Goal: Navigation & Orientation: Find specific page/section

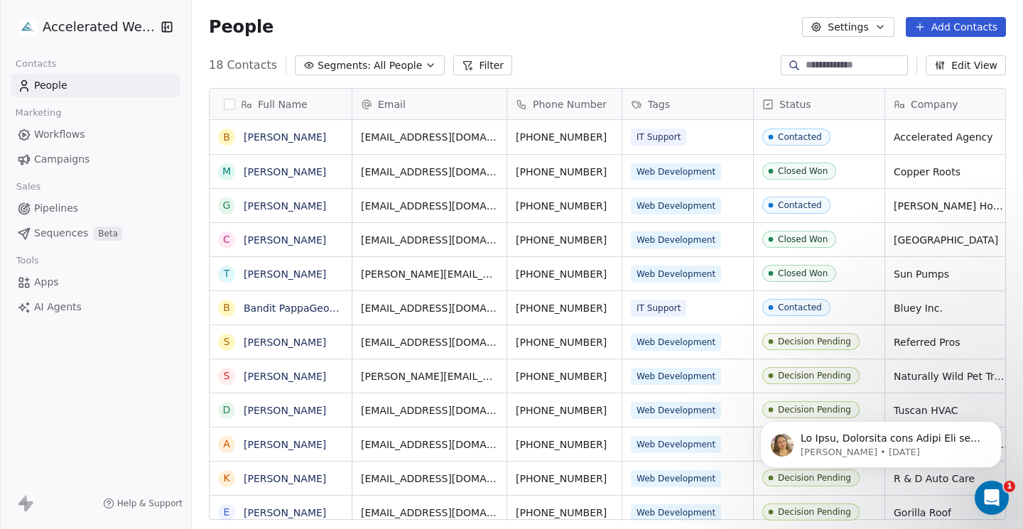
click at [985, 496] on icon "Open Intercom Messenger" at bounding box center [991, 498] width 23 height 23
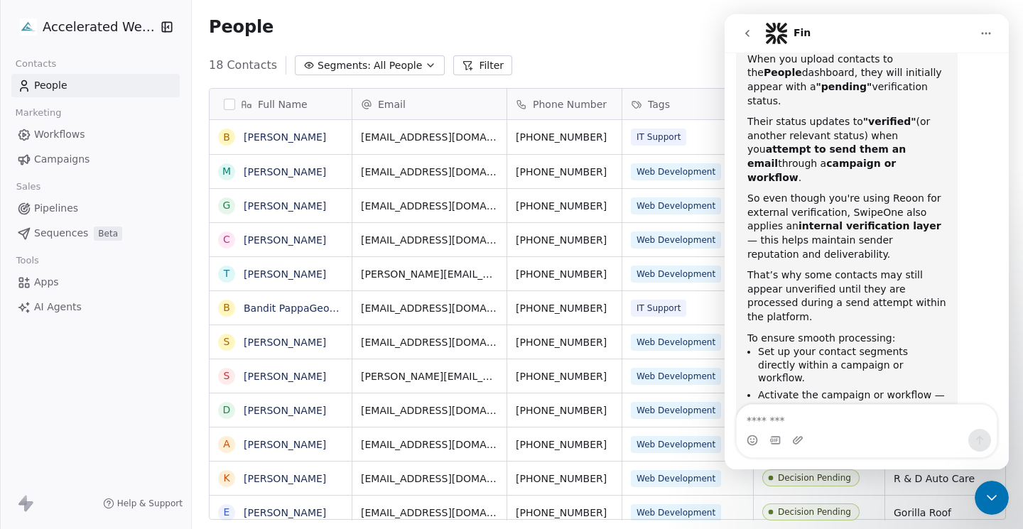
scroll to position [461, 0]
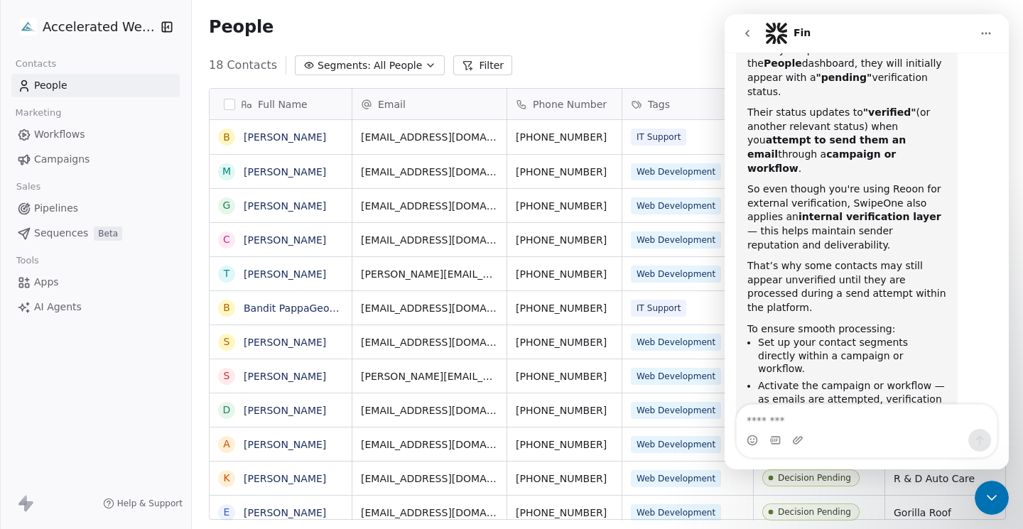
click at [746, 32] on icon "go back" at bounding box center [747, 33] width 11 height 11
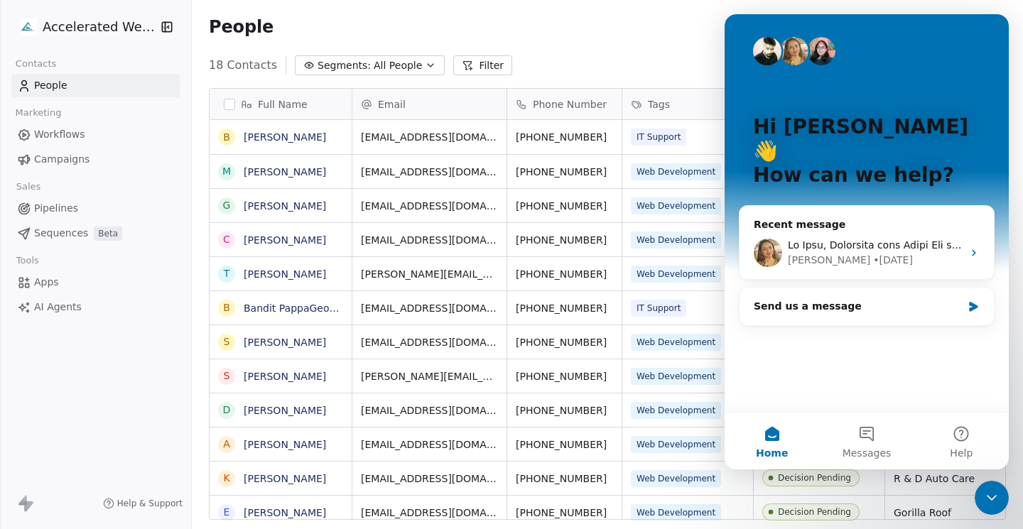
scroll to position [0, 0]
click at [999, 498] on icon "Close Intercom Messenger" at bounding box center [991, 497] width 17 height 17
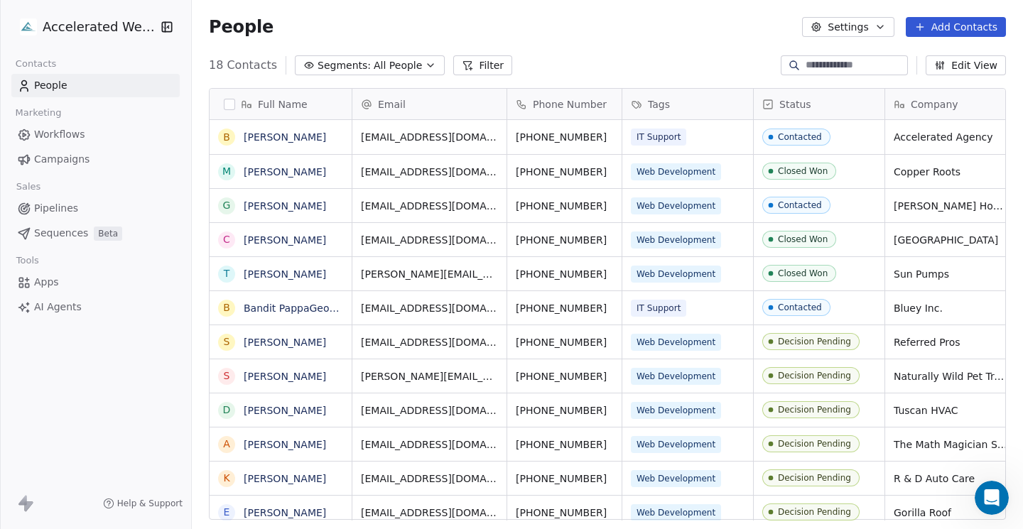
click at [68, 33] on html "Accelerated Websites Contacts People Marketing Workflows Campaigns Sales Pipeli…" at bounding box center [511, 318] width 1023 height 636
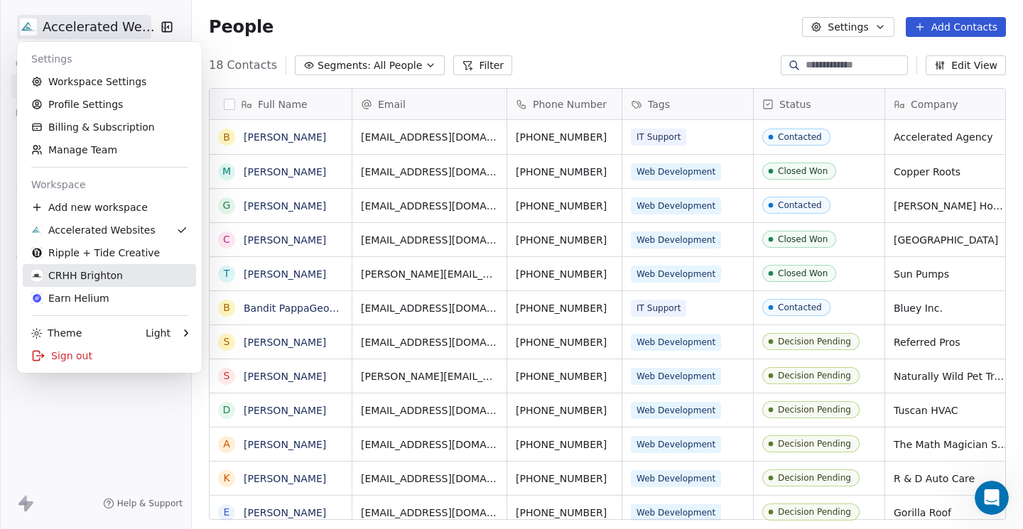
click at [95, 281] on div "CRHH Brighton" at bounding box center [77, 276] width 92 height 14
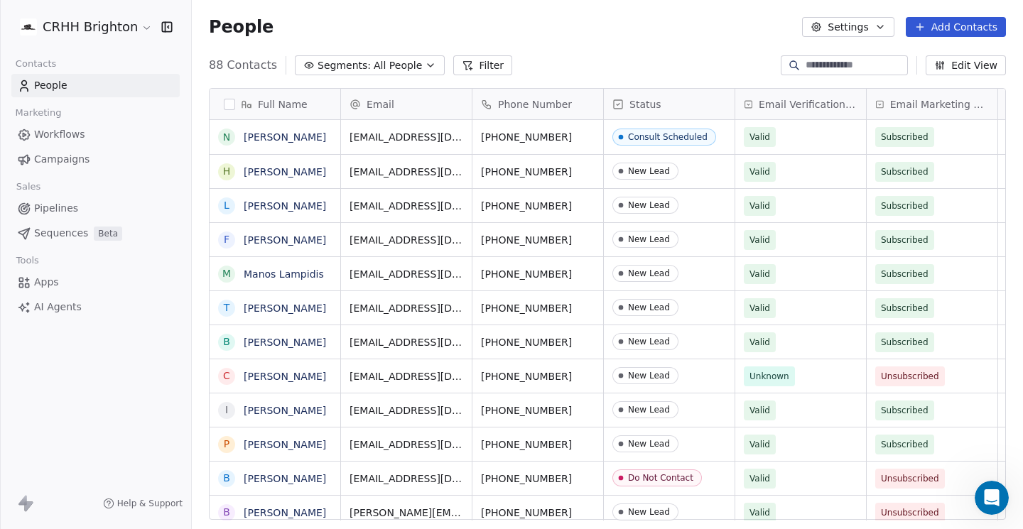
click at [99, 27] on html "CRHH Brighton Contacts People Marketing Workflows Campaigns Sales Pipelines Seq…" at bounding box center [511, 318] width 1023 height 636
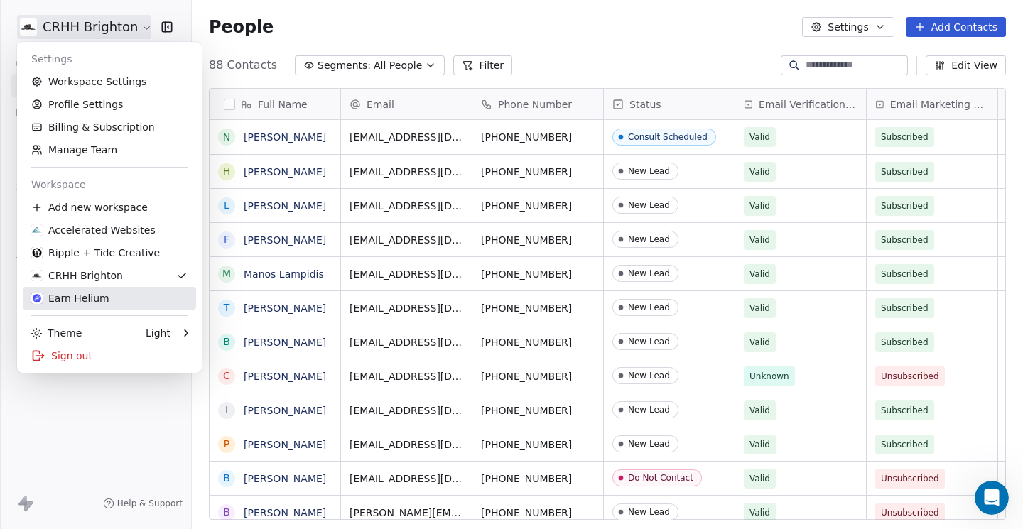
click at [87, 291] on link "Earn Helium" at bounding box center [109, 298] width 173 height 23
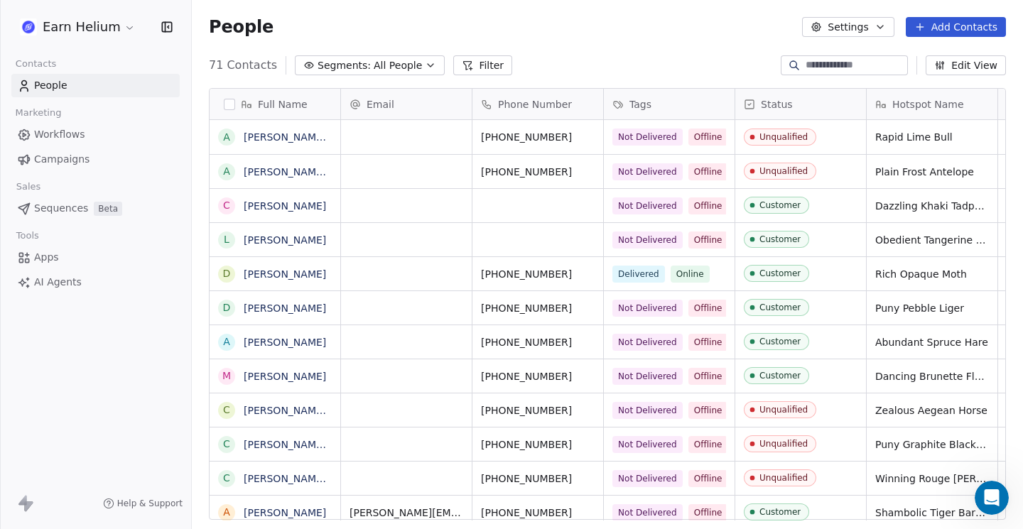
click at [374, 64] on span "All People" at bounding box center [398, 65] width 48 height 15
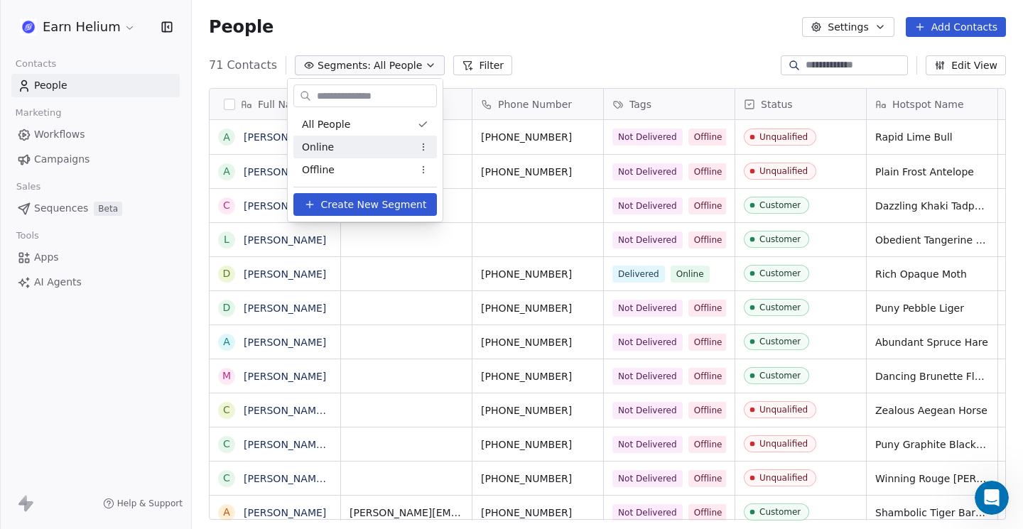
click at [340, 148] on div "Online" at bounding box center [364, 147] width 143 height 23
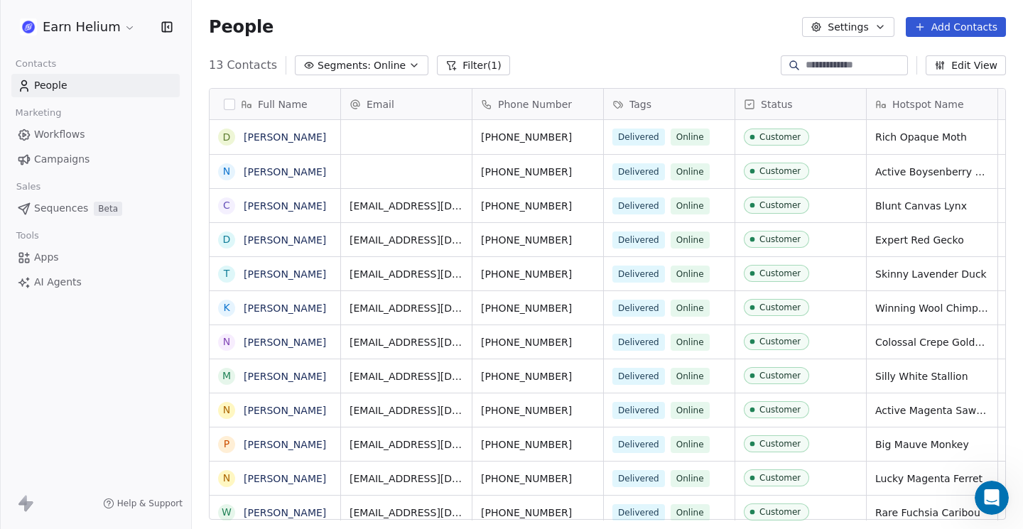
click at [374, 63] on span "Online" at bounding box center [390, 65] width 32 height 15
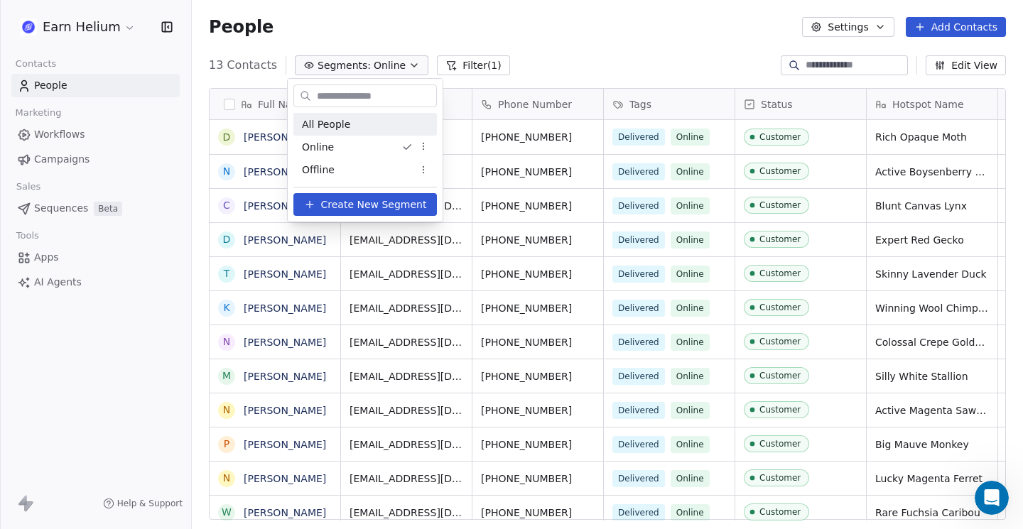
click at [347, 125] on span "All People" at bounding box center [326, 124] width 48 height 15
